Goal: Task Accomplishment & Management: Manage account settings

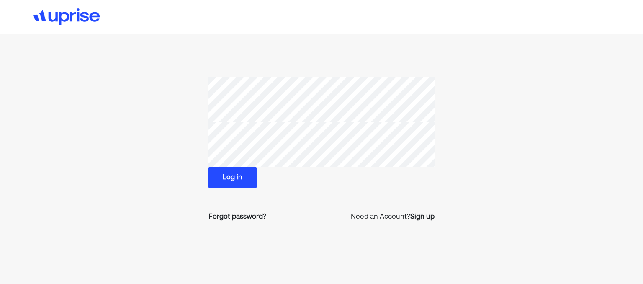
click at [232, 177] on button "Log in" at bounding box center [233, 178] width 48 height 22
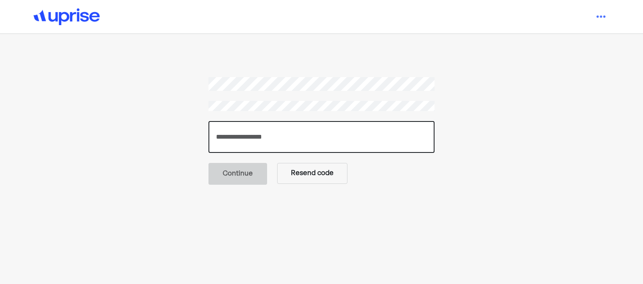
click at [253, 138] on input "number" at bounding box center [322, 137] width 226 height 32
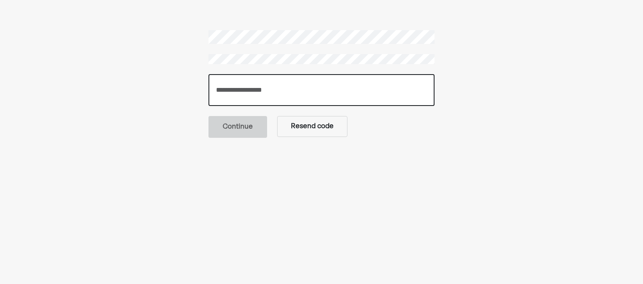
click at [270, 89] on input "number" at bounding box center [322, 90] width 226 height 32
click at [238, 90] on input "number" at bounding box center [322, 90] width 226 height 32
type input "******"
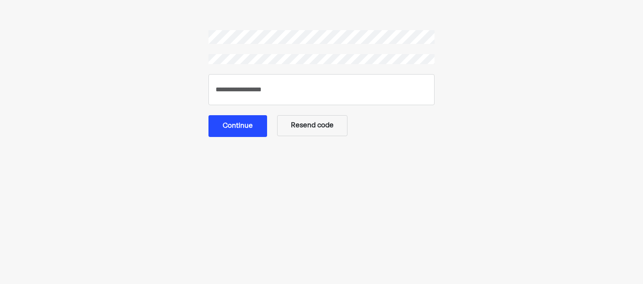
click at [229, 129] on button "Continue" at bounding box center [238, 126] width 59 height 22
